Goal: Task Accomplishment & Management: Manage account settings

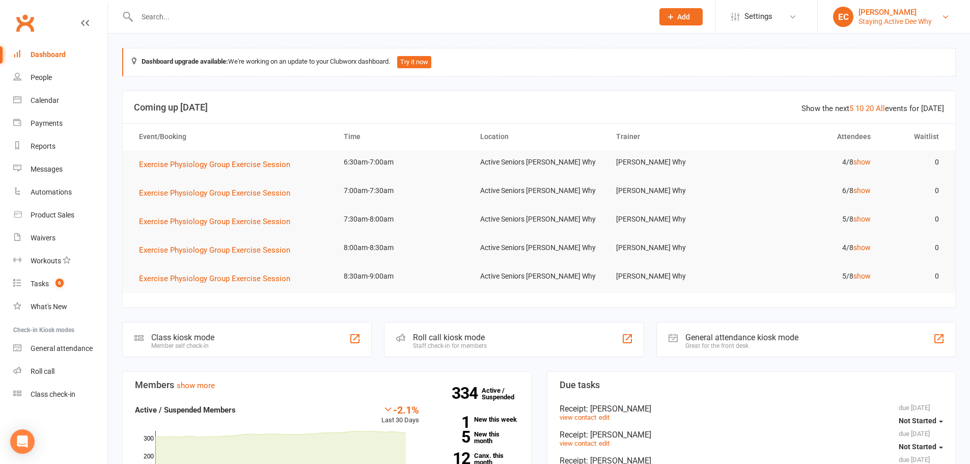
click at [899, 19] on div "Staying Active Dee Why" at bounding box center [895, 21] width 73 height 9
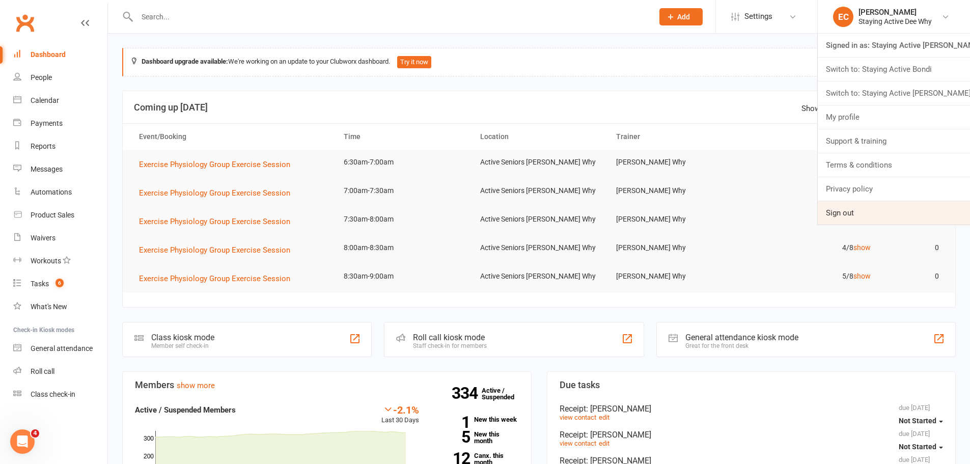
click at [861, 215] on link "Sign out" at bounding box center [894, 212] width 152 height 23
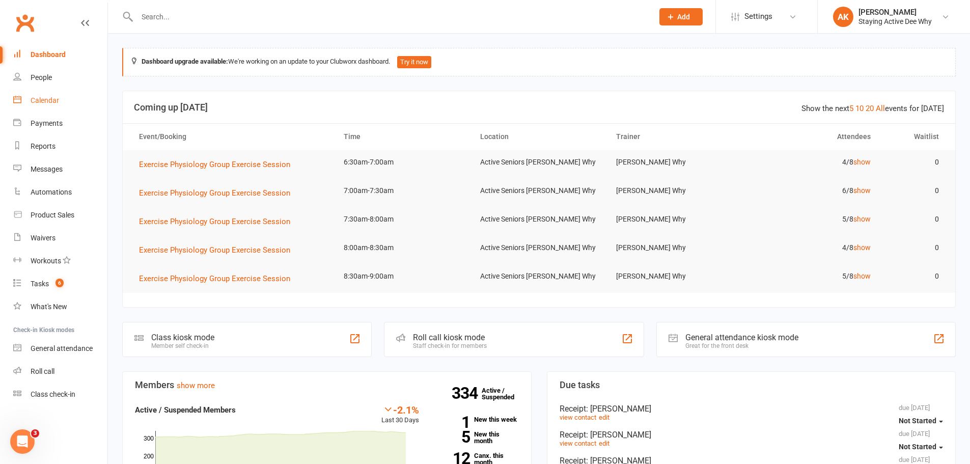
click at [53, 98] on div "Calendar" at bounding box center [45, 100] width 29 height 8
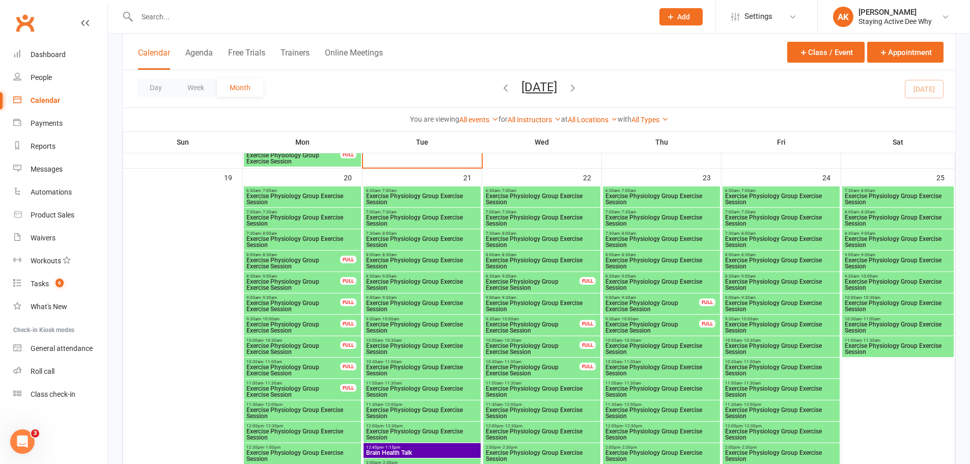
scroll to position [1222, 0]
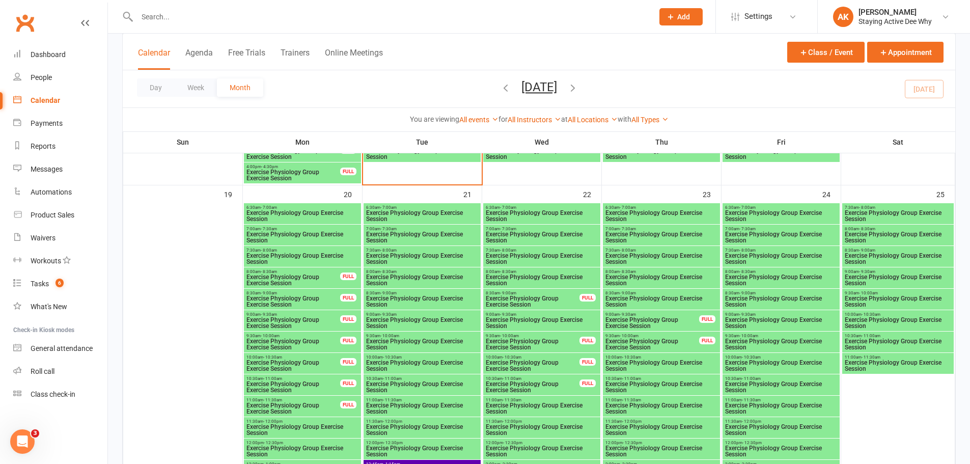
click at [407, 214] on span "Exercise Physiology Group Exercise Session" at bounding box center [422, 216] width 113 height 12
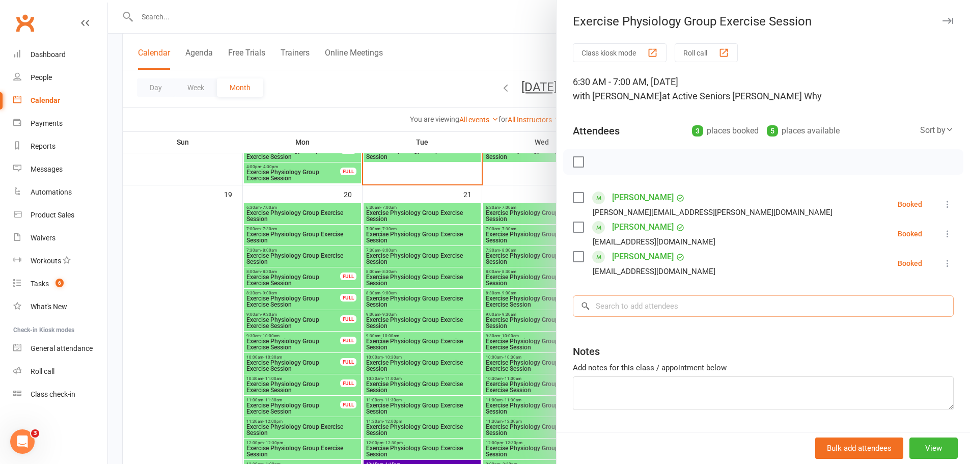
click at [681, 299] on input "search" at bounding box center [763, 305] width 381 height 21
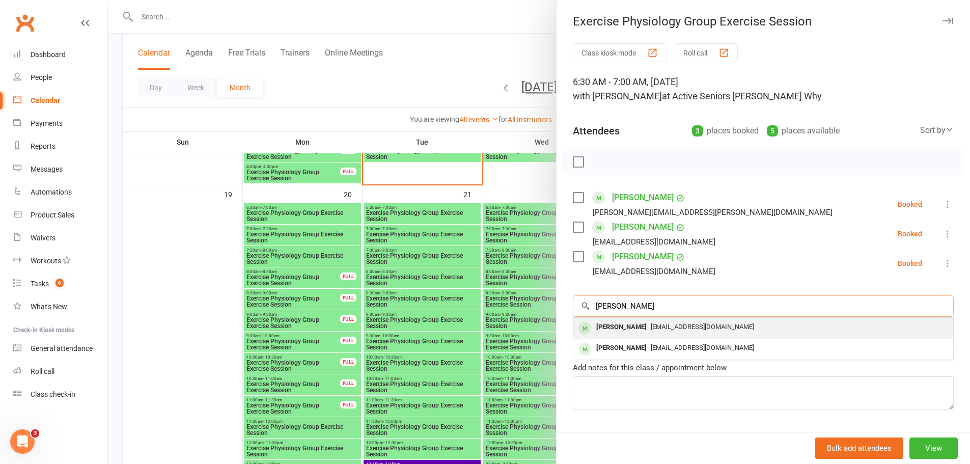
type input "elaine miller"
click at [666, 329] on span "emiller3858@gmail.com" at bounding box center [702, 327] width 103 height 8
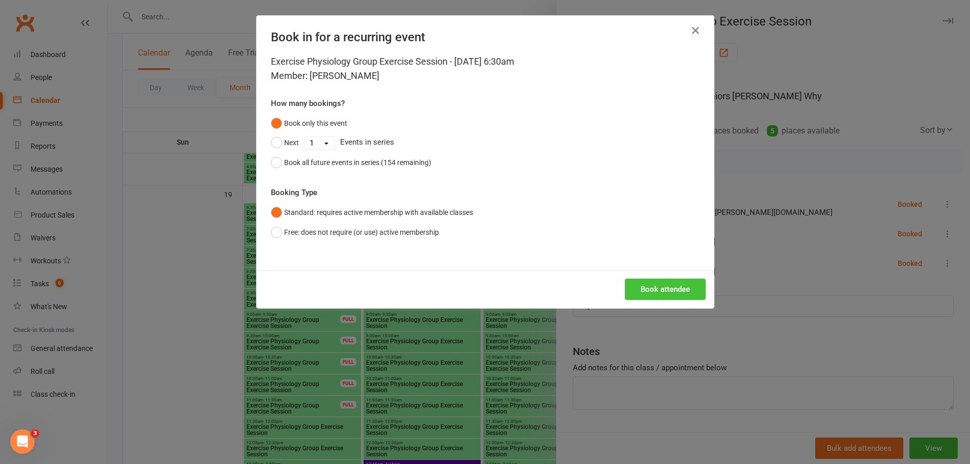
click at [643, 291] on button "Book attendee" at bounding box center [665, 289] width 81 height 21
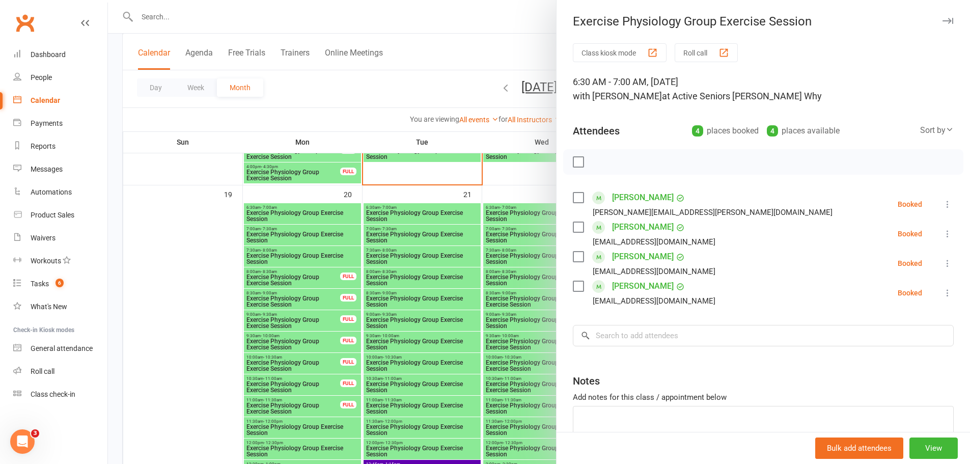
click at [623, 288] on link "Elaine Miller" at bounding box center [643, 286] width 62 height 16
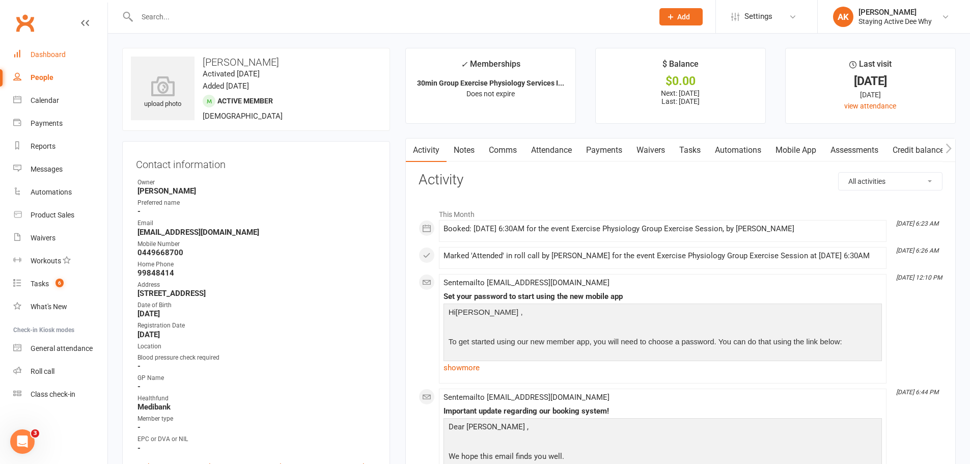
click at [57, 51] on div "Dashboard" at bounding box center [48, 54] width 35 height 8
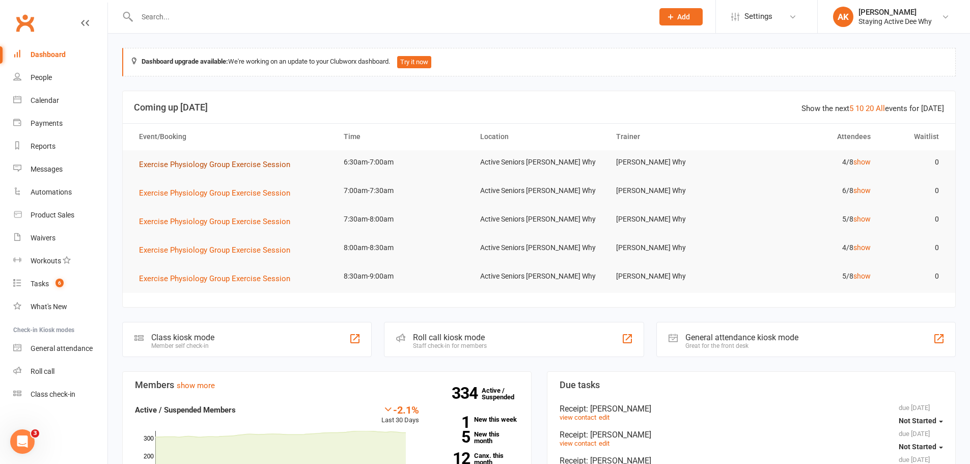
click at [201, 170] on button "Exercise Physiology Group Exercise Session" at bounding box center [218, 164] width 158 height 12
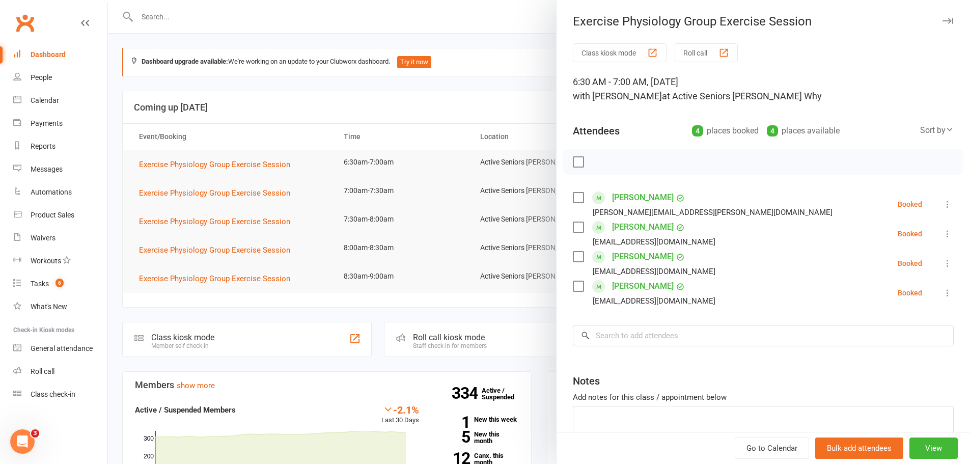
click at [295, 133] on div at bounding box center [539, 232] width 862 height 464
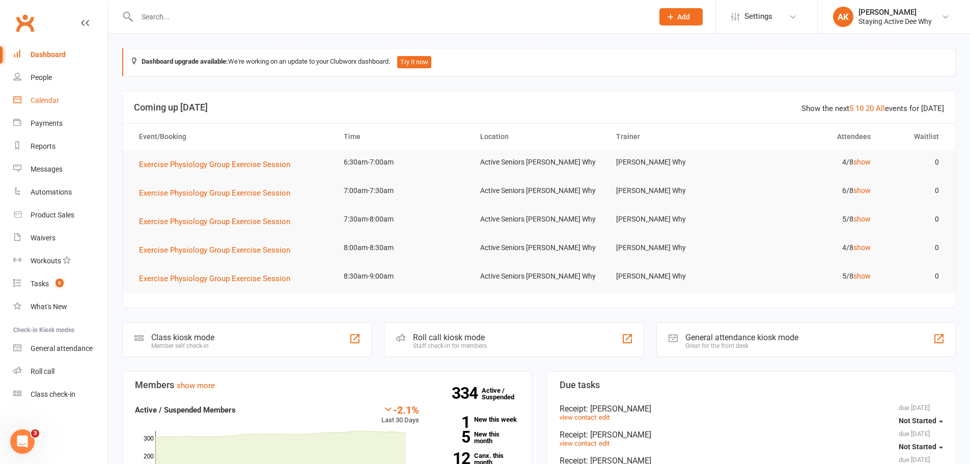
click at [45, 105] on link "Calendar" at bounding box center [60, 100] width 94 height 23
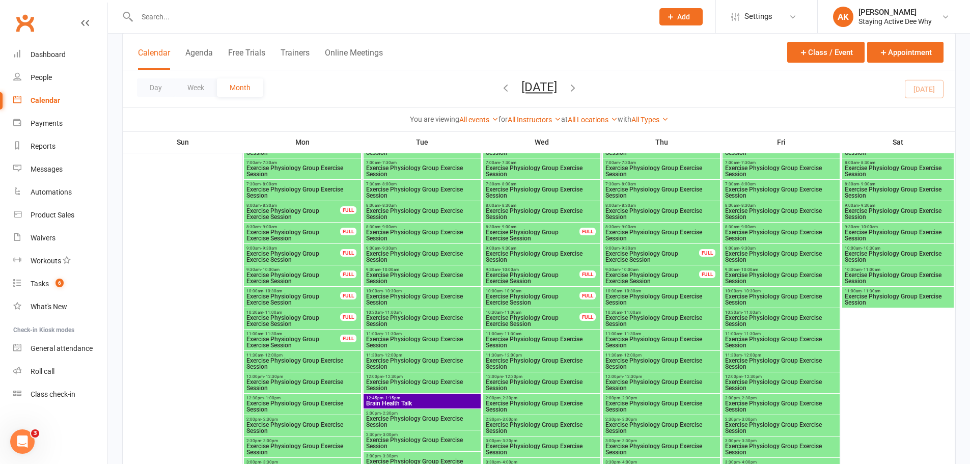
scroll to position [1347, 0]
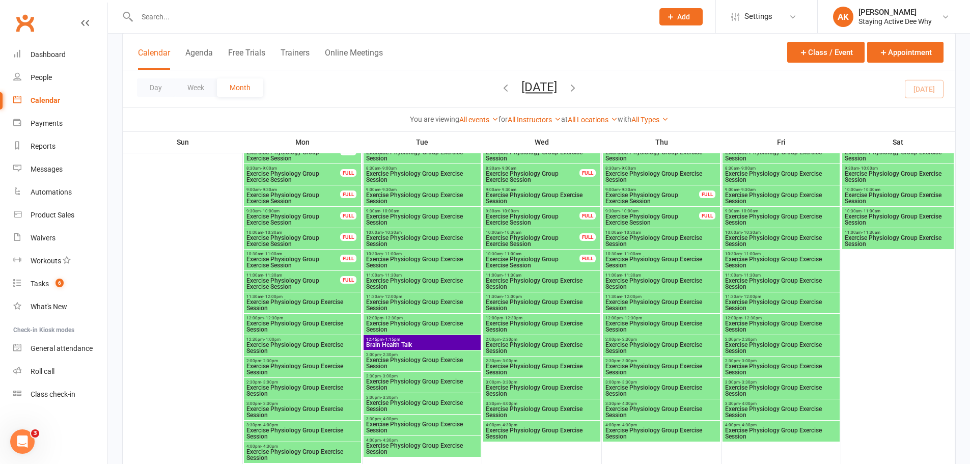
click at [375, 340] on span "12:45pm - 1:15pm" at bounding box center [422, 339] width 113 height 5
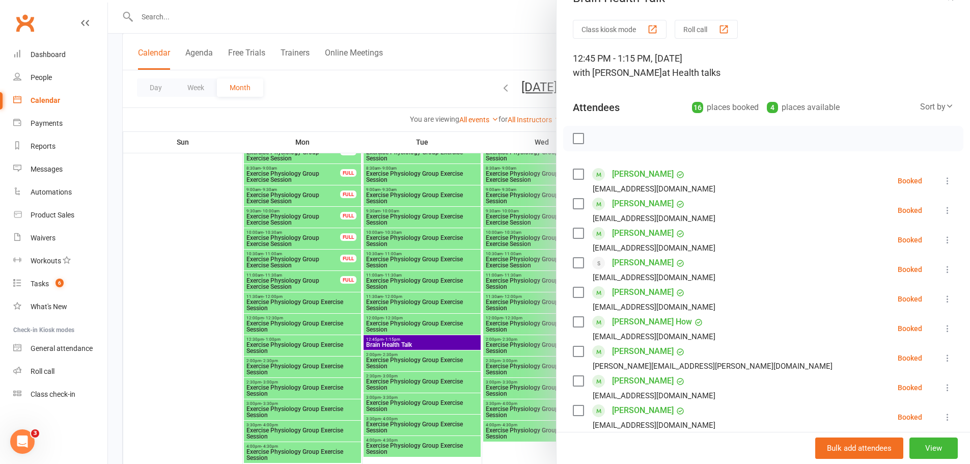
scroll to position [0, 0]
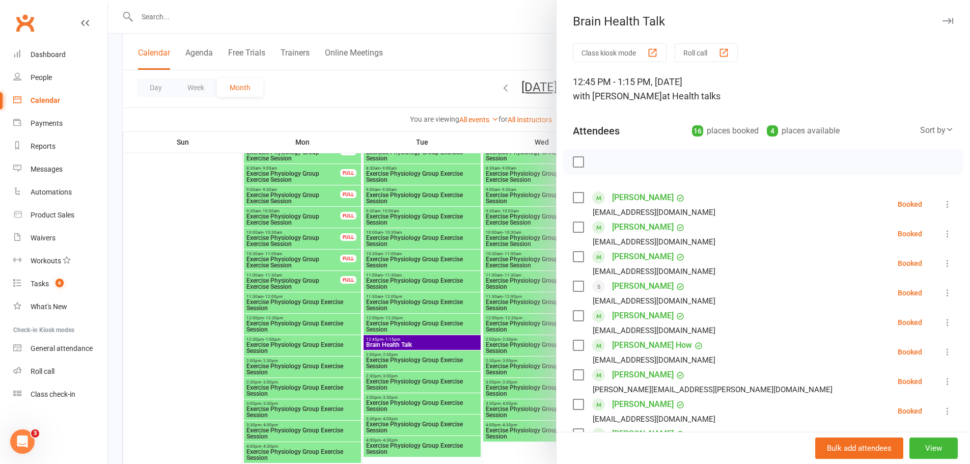
click at [438, 65] on div at bounding box center [539, 232] width 862 height 464
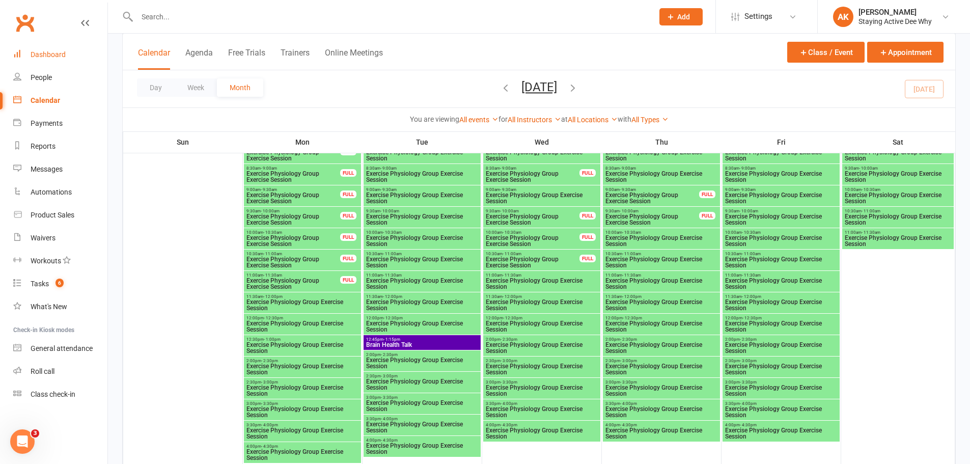
click at [56, 54] on div "Dashboard" at bounding box center [48, 54] width 35 height 8
